Goal: Task Accomplishment & Management: Complete application form

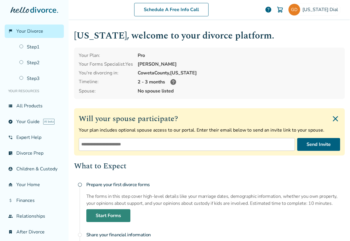
click at [108, 212] on link "Start Forms" at bounding box center [108, 215] width 44 height 13
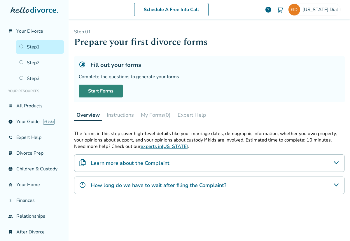
click at [98, 91] on link "Start Forms" at bounding box center [101, 90] width 44 height 13
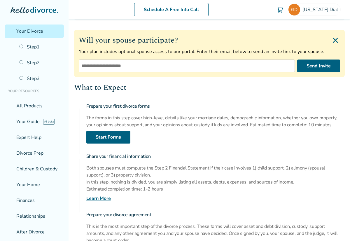
scroll to position [80, 0]
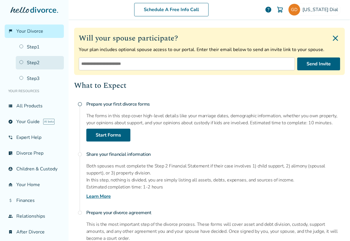
click at [26, 62] on link "Step 2" at bounding box center [40, 62] width 48 height 13
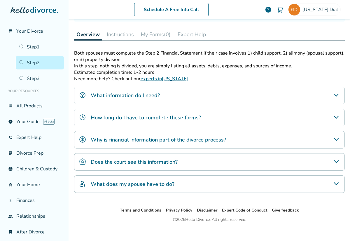
scroll to position [29, 0]
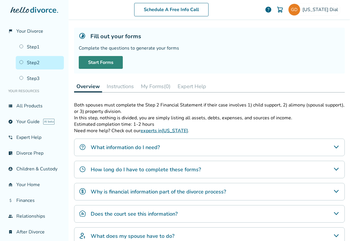
click at [93, 61] on link "Start Forms" at bounding box center [101, 62] width 44 height 13
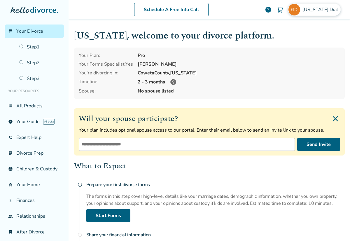
click at [298, 8] on img at bounding box center [294, 10] width 12 height 12
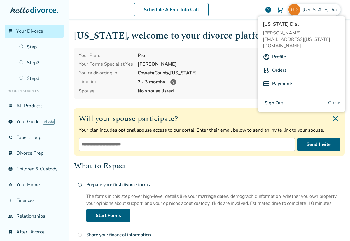
click at [281, 51] on link "Profile" at bounding box center [279, 56] width 14 height 11
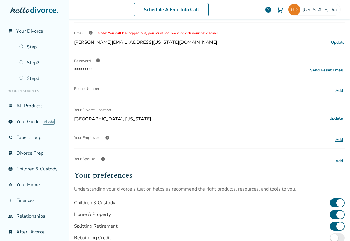
scroll to position [66, 0]
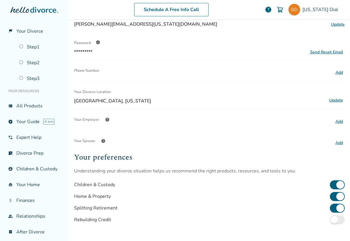
click at [333, 141] on button "Add" at bounding box center [338, 143] width 11 height 8
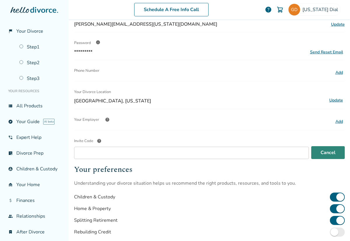
click at [320, 151] on button "Cancel" at bounding box center [328, 152] width 34 height 13
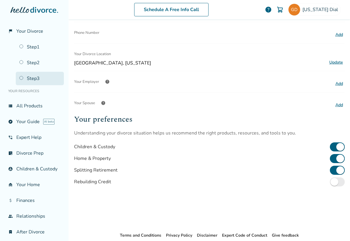
click at [25, 76] on link "Step 3" at bounding box center [40, 78] width 48 height 13
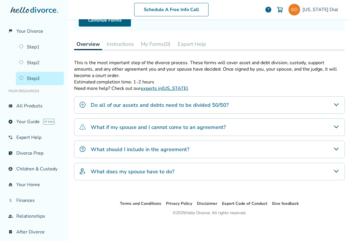
scroll to position [29, 0]
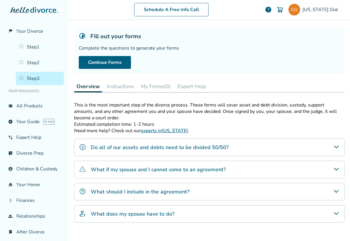
click at [225, 145] on div "Do all of our assets and debts need to be divided 50/50?" at bounding box center [209, 146] width 270 height 17
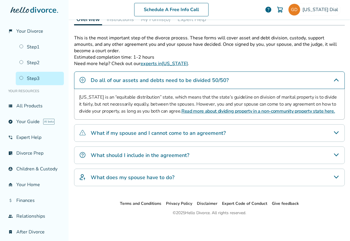
scroll to position [0, 0]
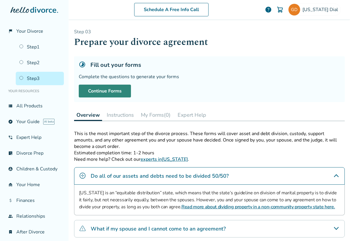
click at [103, 91] on link "Continue Forms" at bounding box center [105, 90] width 52 height 13
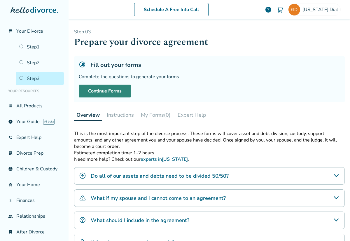
click at [102, 89] on link "Continue Forms" at bounding box center [105, 90] width 52 height 13
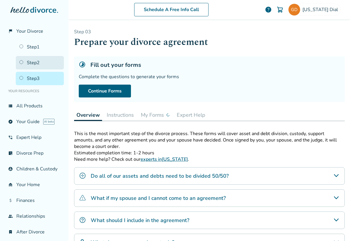
click at [36, 61] on link "Step 2" at bounding box center [40, 62] width 48 height 13
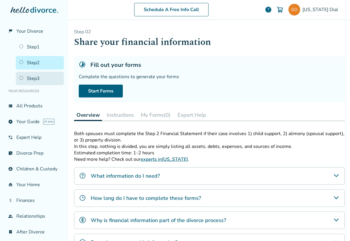
click at [31, 76] on link "Step 3" at bounding box center [40, 78] width 48 height 13
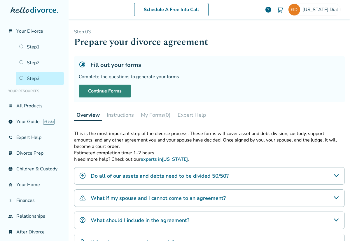
click at [108, 91] on link "Continue Forms" at bounding box center [105, 90] width 52 height 13
